Goal: Check status: Check status

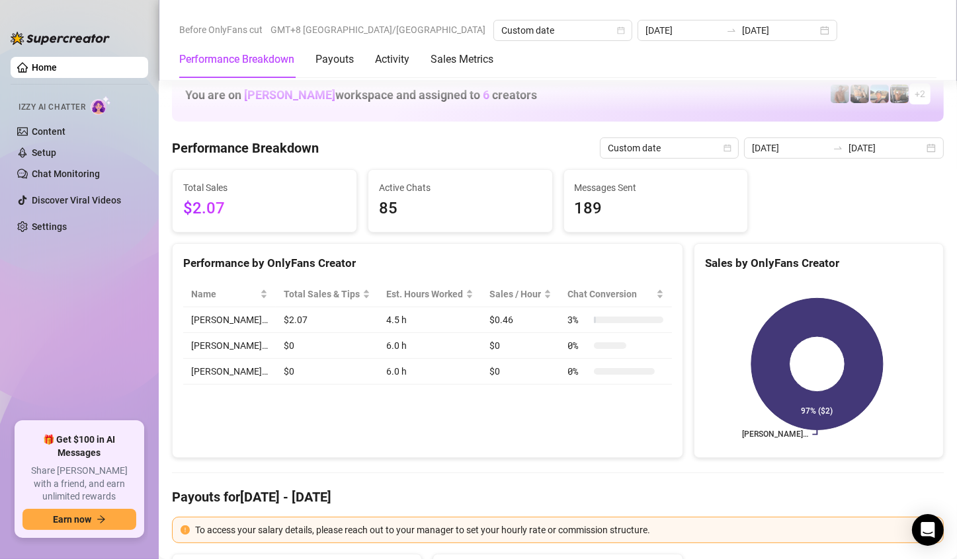
scroll to position [1058, 0]
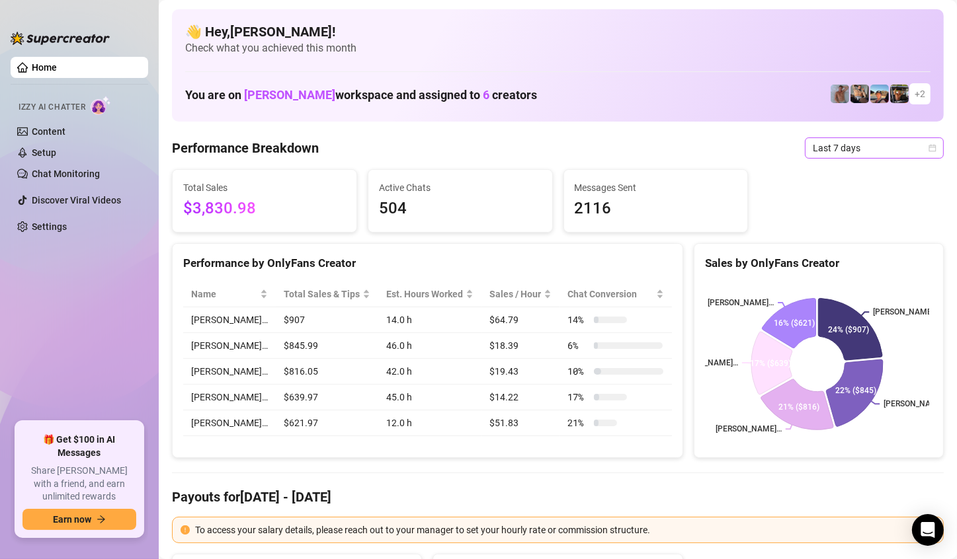
click at [928, 144] on icon "calendar" at bounding box center [932, 148] width 8 height 8
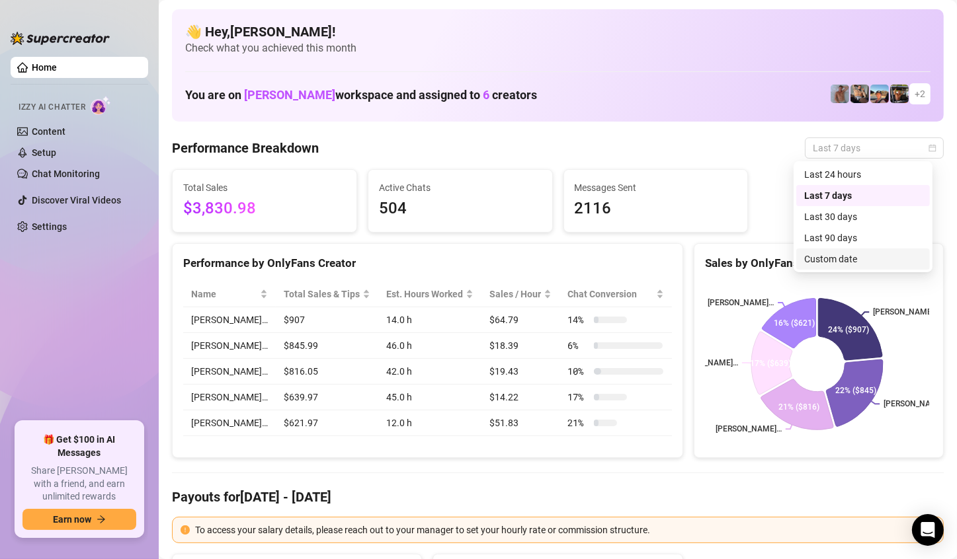
click at [863, 260] on div "Custom date" at bounding box center [863, 259] width 118 height 15
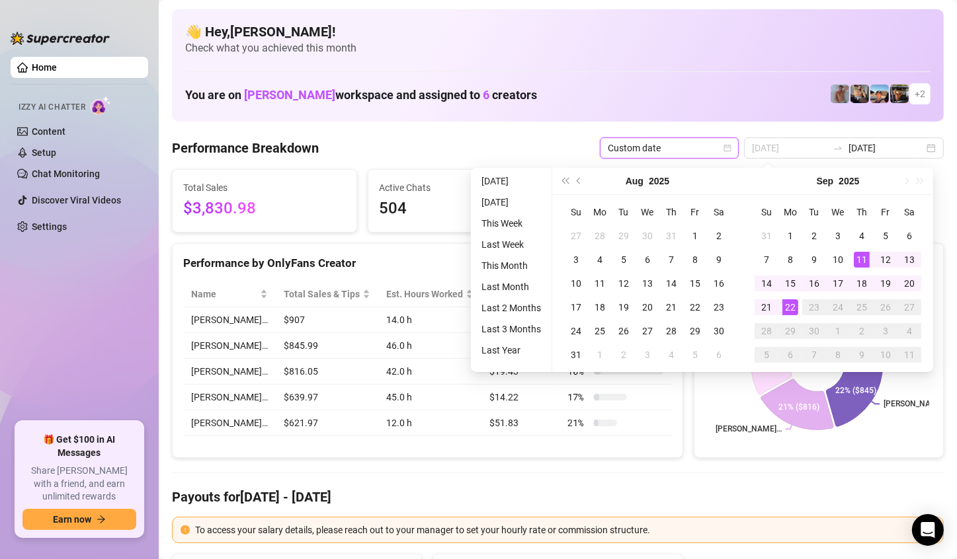
type input "[DATE]"
click at [785, 301] on div "22" at bounding box center [790, 307] width 16 height 16
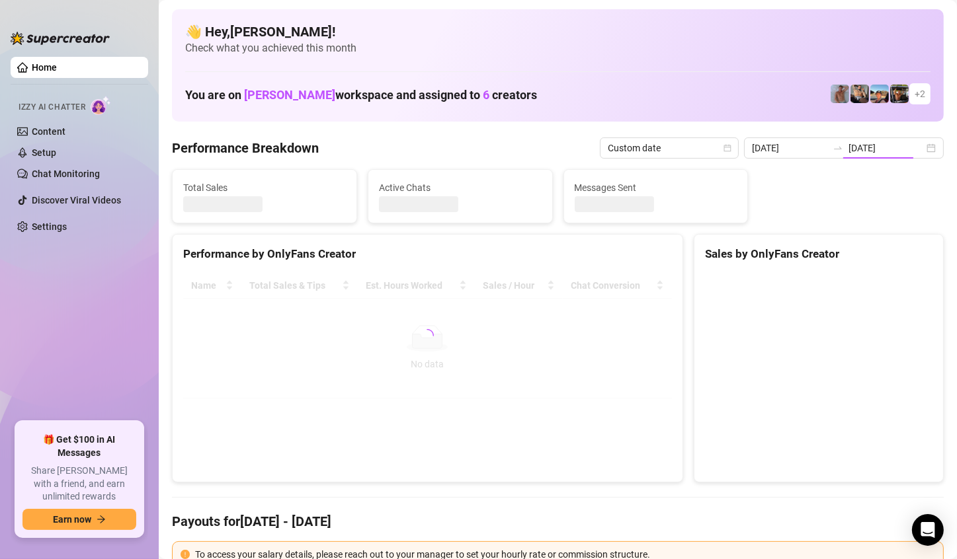
type input "[DATE]"
